Goal: Information Seeking & Learning: Understand process/instructions

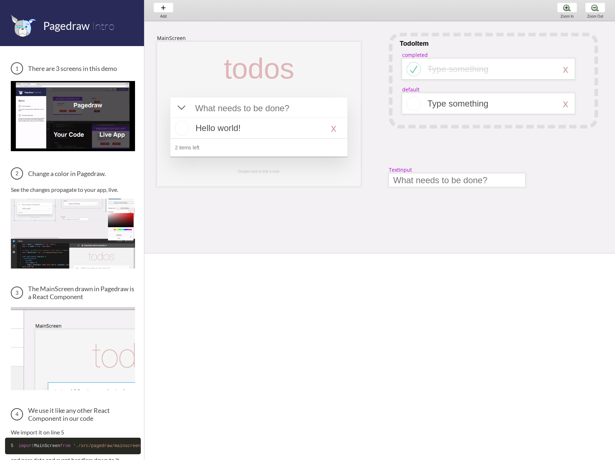
scroll to position [106, 0]
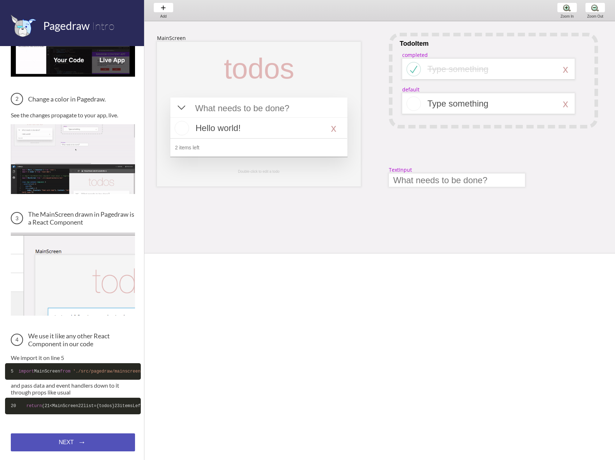
click at [71, 441] on div "NEXT → NEXT → NEXT →" at bounding box center [73, 442] width 124 height 18
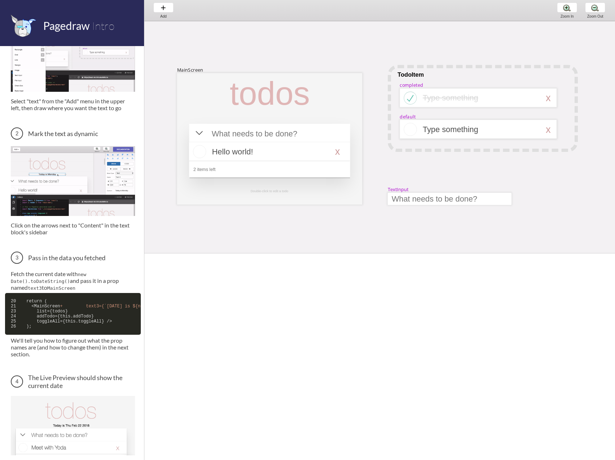
scroll to position [235, 0]
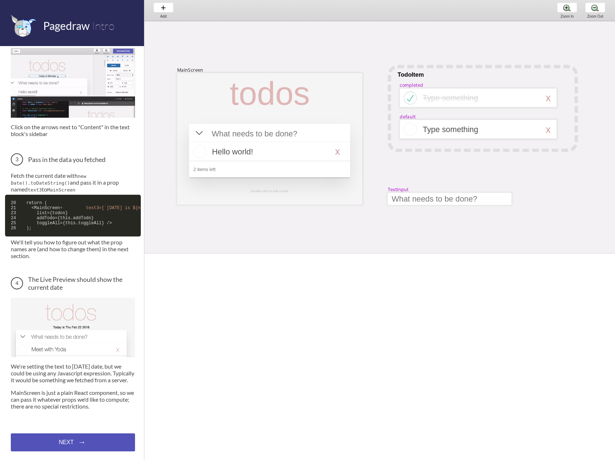
click at [97, 437] on div "NEXT → NEXT → NEXT →" at bounding box center [73, 442] width 124 height 18
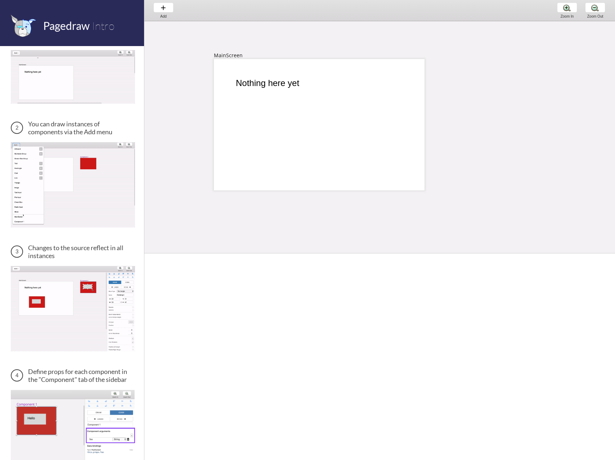
scroll to position [104, 0]
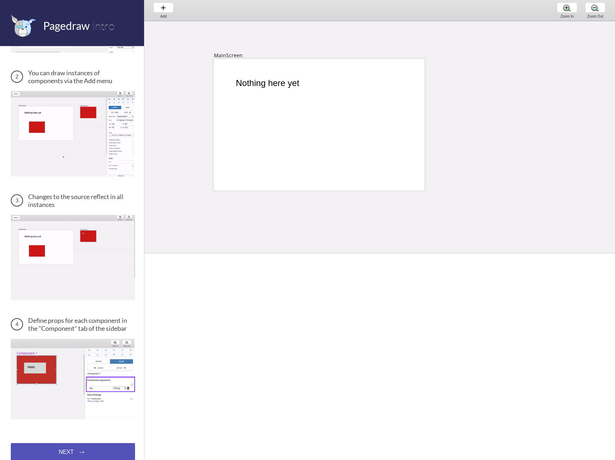
click at [46, 443] on div "NEXT → NEXT → NEXT →" at bounding box center [73, 452] width 124 height 18
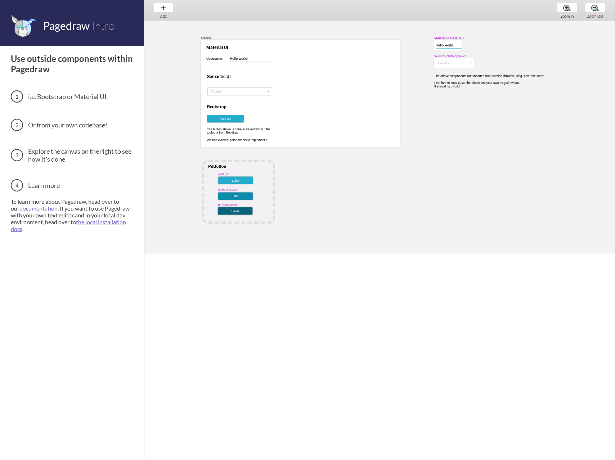
scroll to position [30, 14]
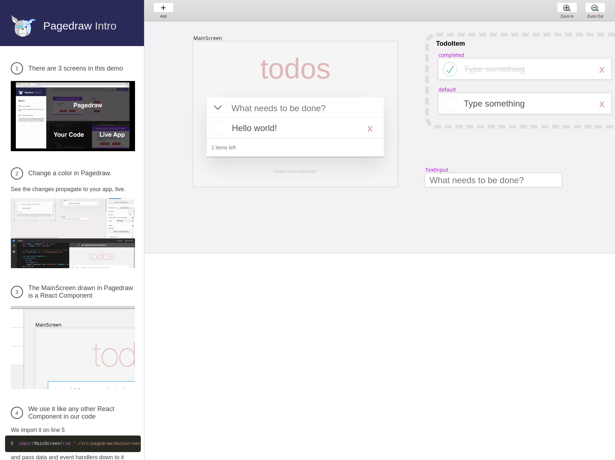
scroll to position [0, 36]
